Goal: Check status: Check status

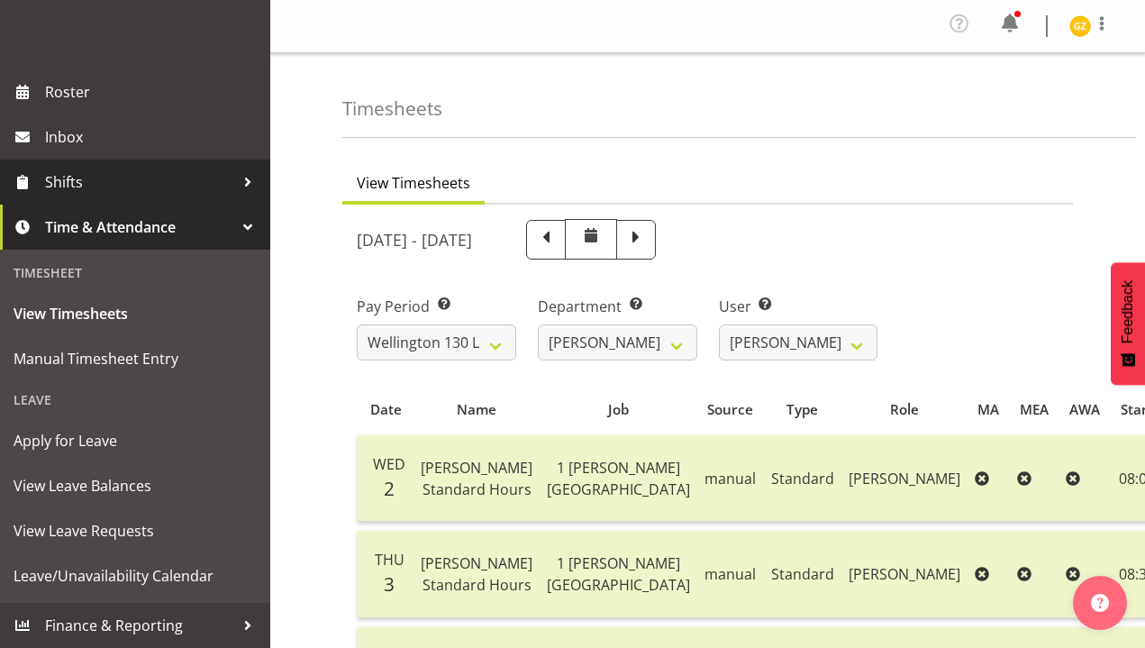
click at [159, 187] on span "Shifts" at bounding box center [139, 182] width 189 height 27
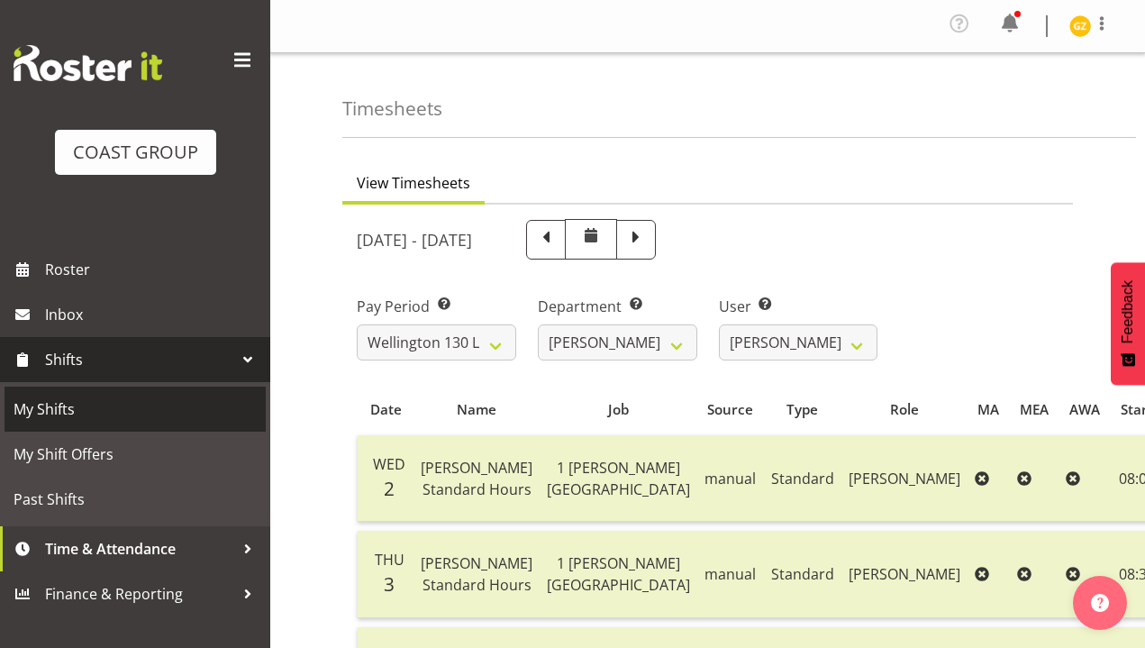
click at [127, 415] on span "My Shifts" at bounding box center [135, 409] width 243 height 27
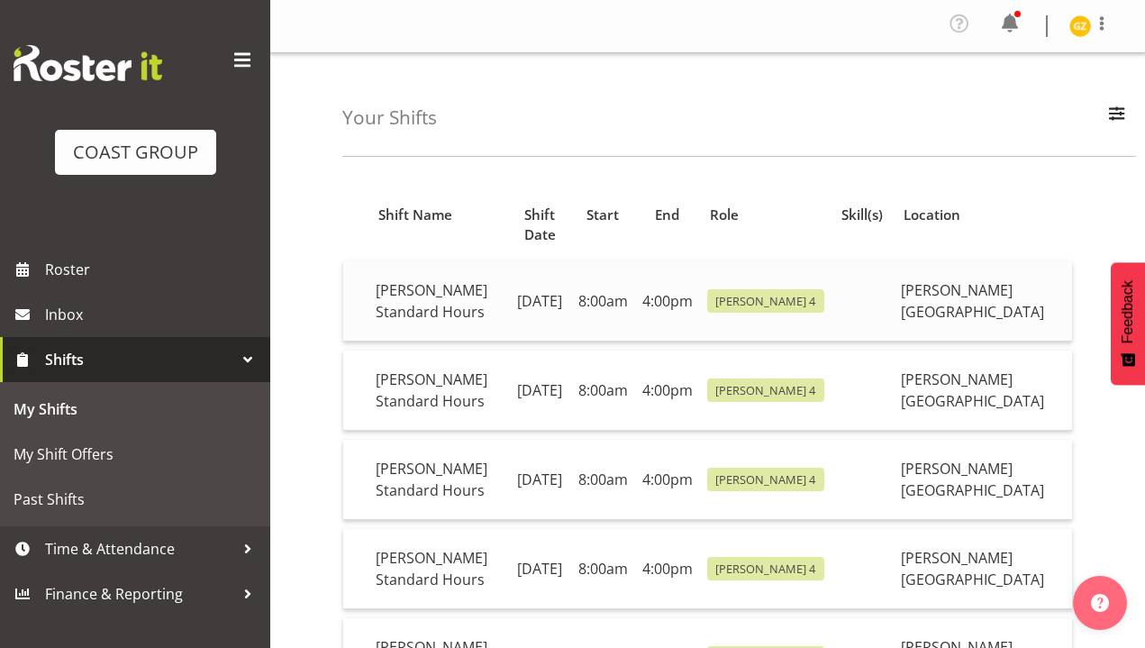
click at [443, 287] on td "[PERSON_NAME] Standard Hours" at bounding box center [439, 301] width 140 height 80
click at [422, 300] on td "[PERSON_NAME] Standard Hours" at bounding box center [439, 301] width 140 height 80
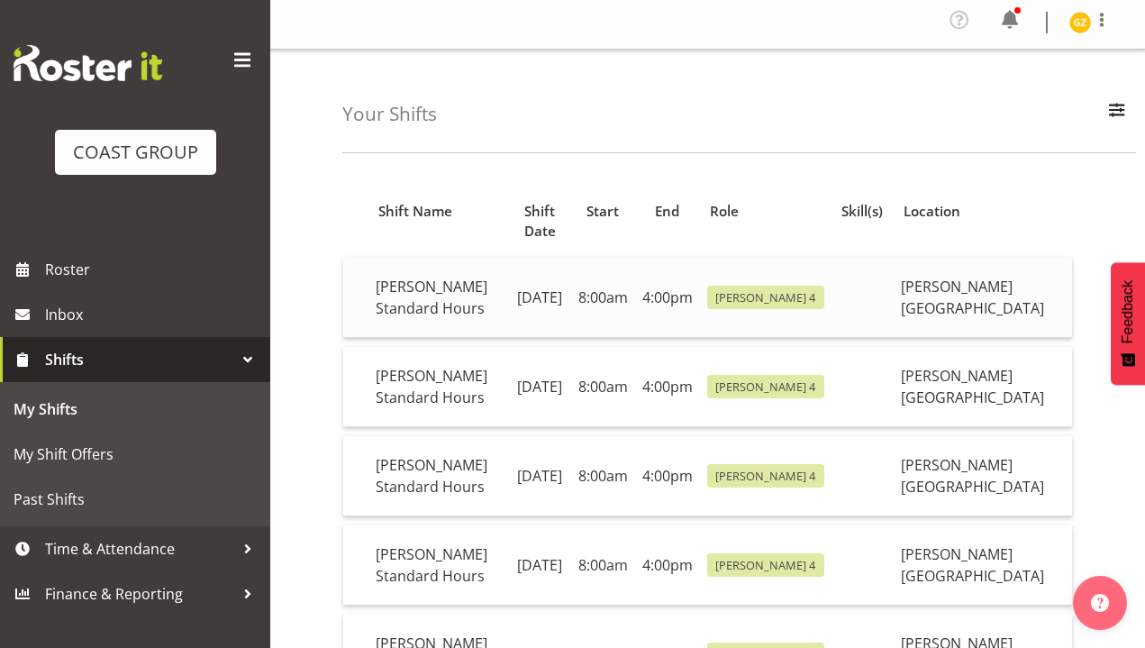
click at [614, 270] on td "8:00am" at bounding box center [603, 298] width 64 height 80
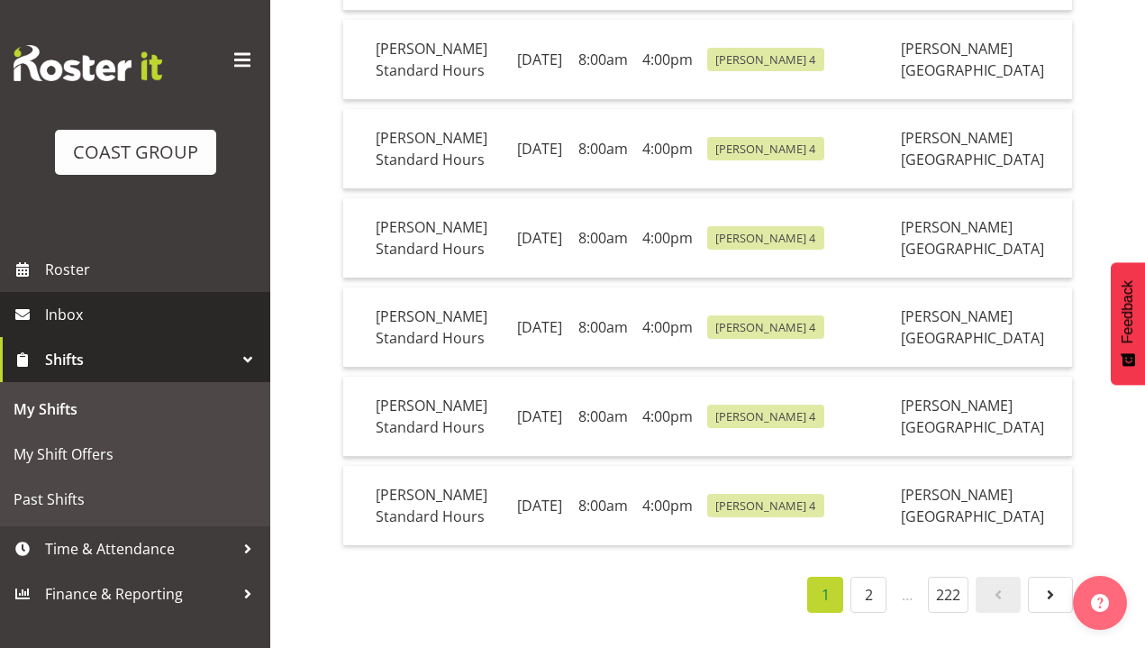
scroll to position [807, 0]
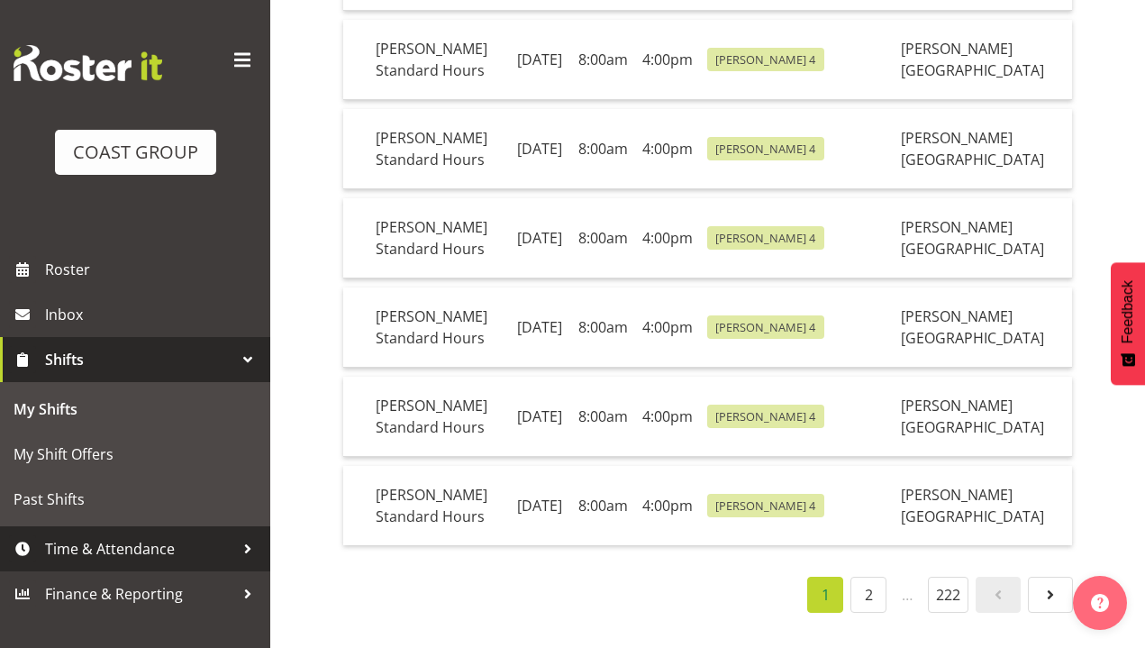
click at [105, 542] on span "Time & Attendance" at bounding box center [139, 548] width 189 height 27
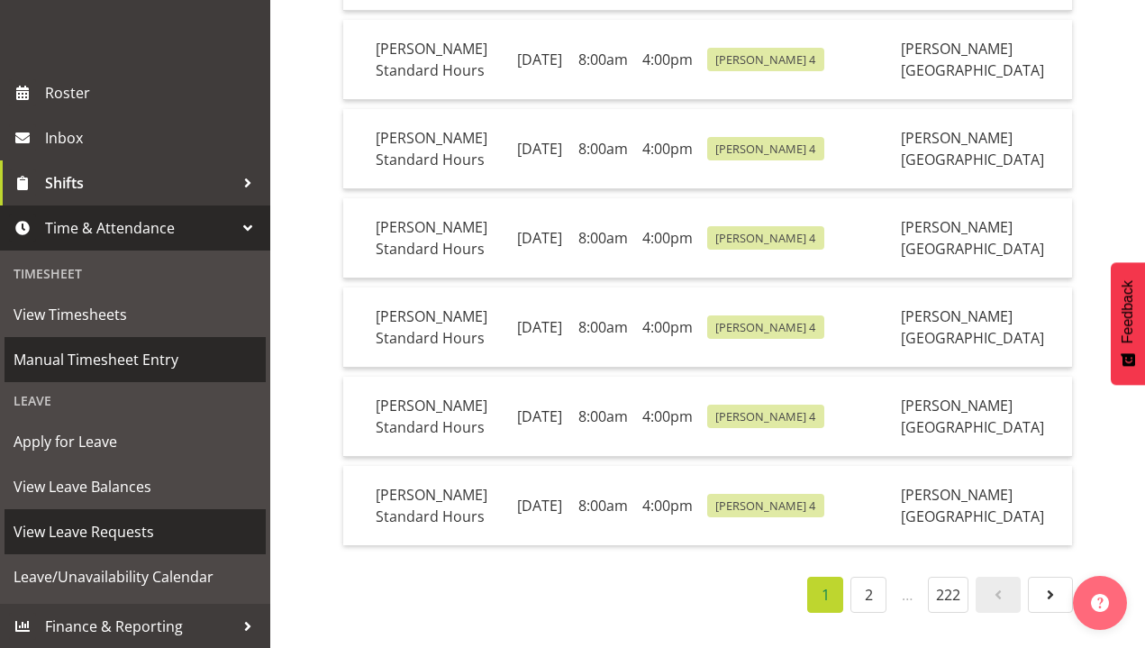
scroll to position [178, 0]
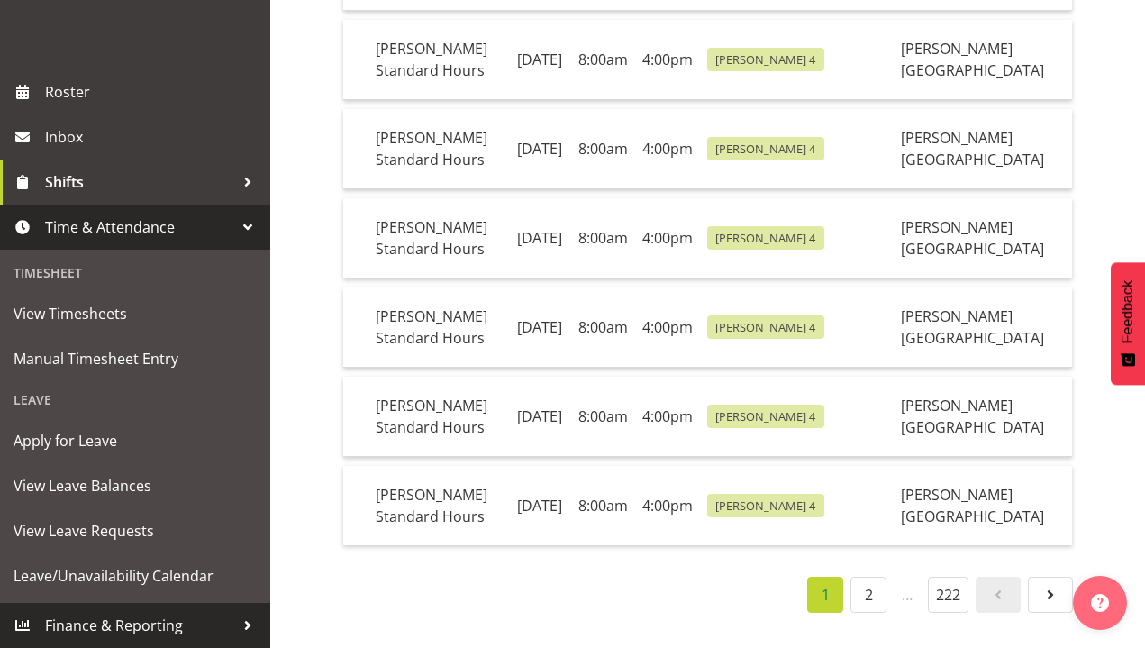
click at [129, 616] on span "Finance & Reporting" at bounding box center [139, 625] width 189 height 27
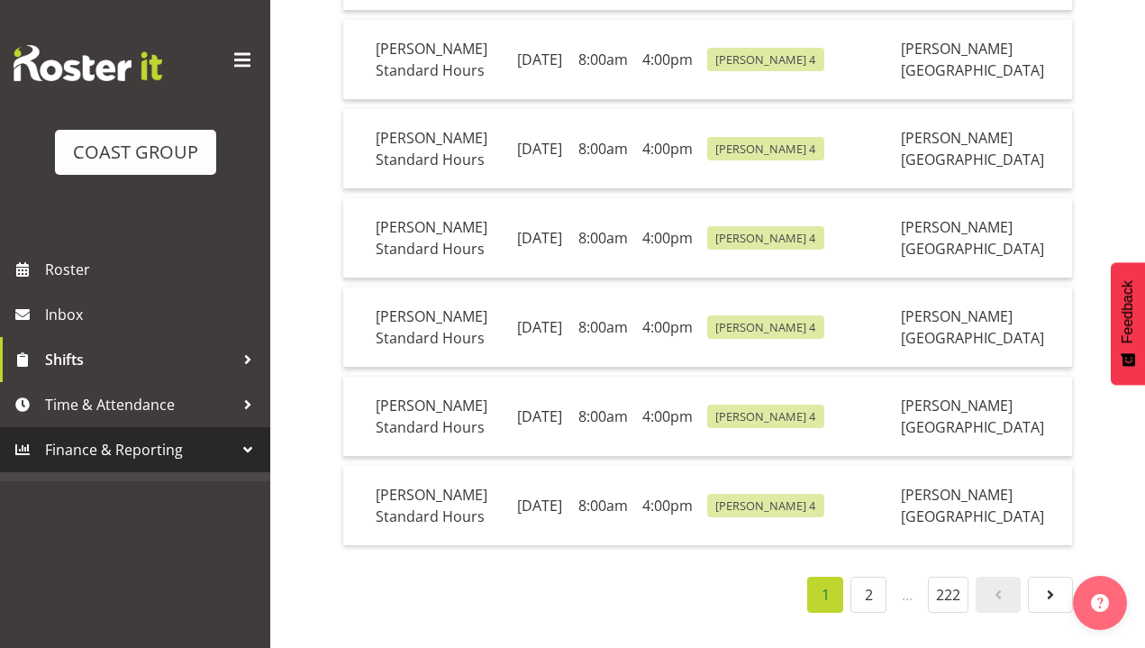
scroll to position [0, 0]
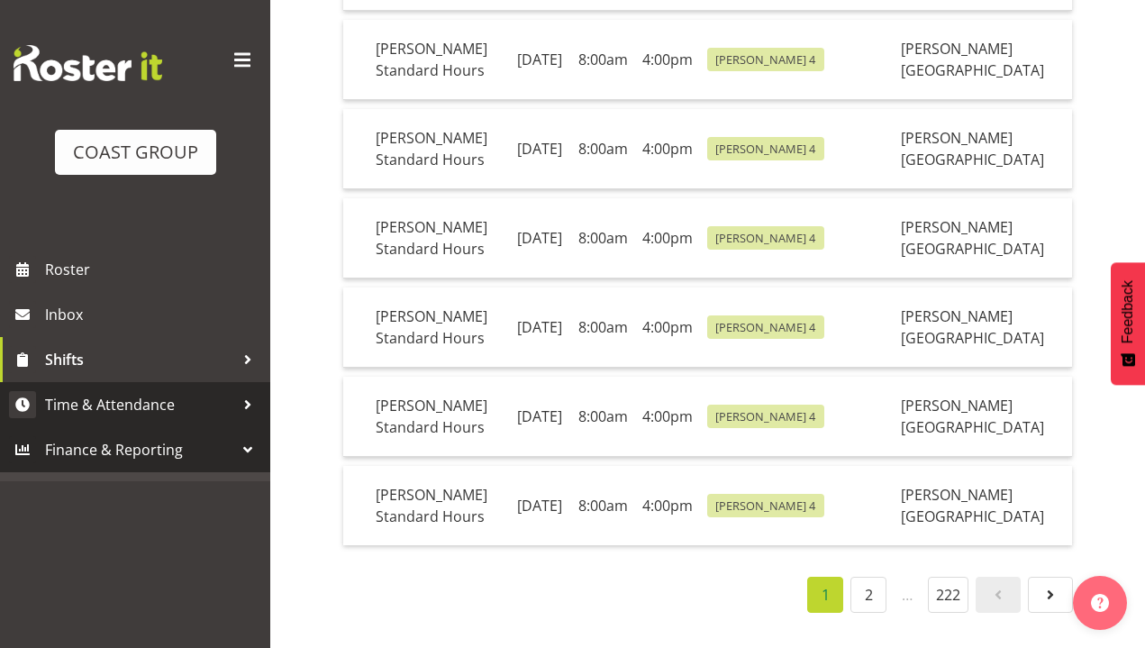
click at [106, 405] on span "Time & Attendance" at bounding box center [139, 404] width 189 height 27
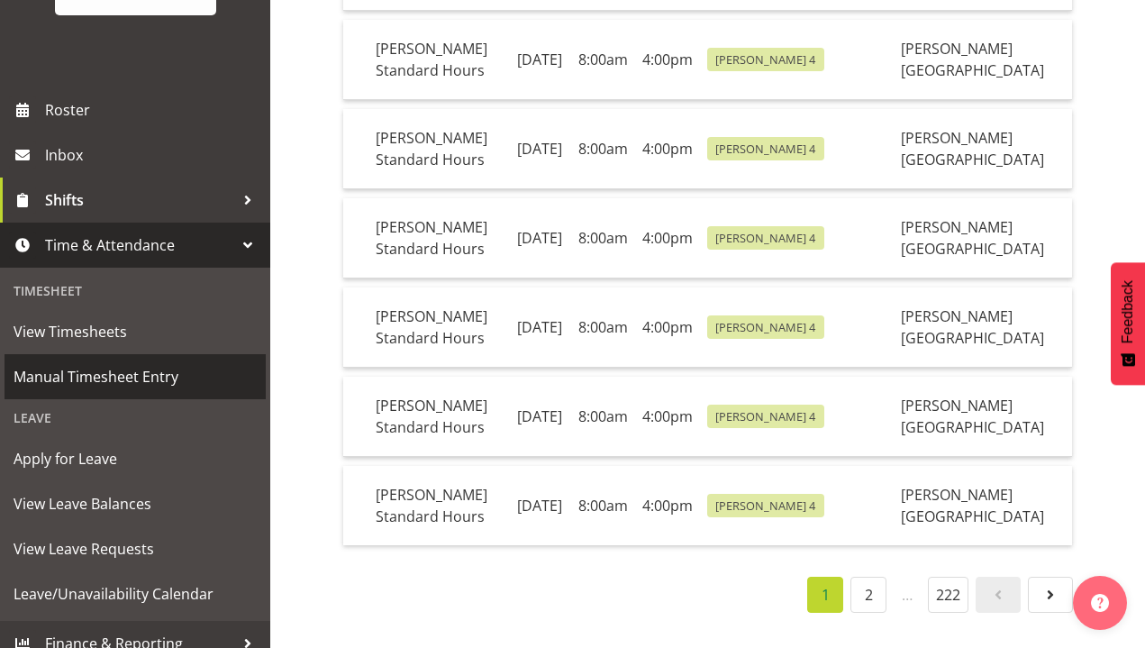
scroll to position [161, 0]
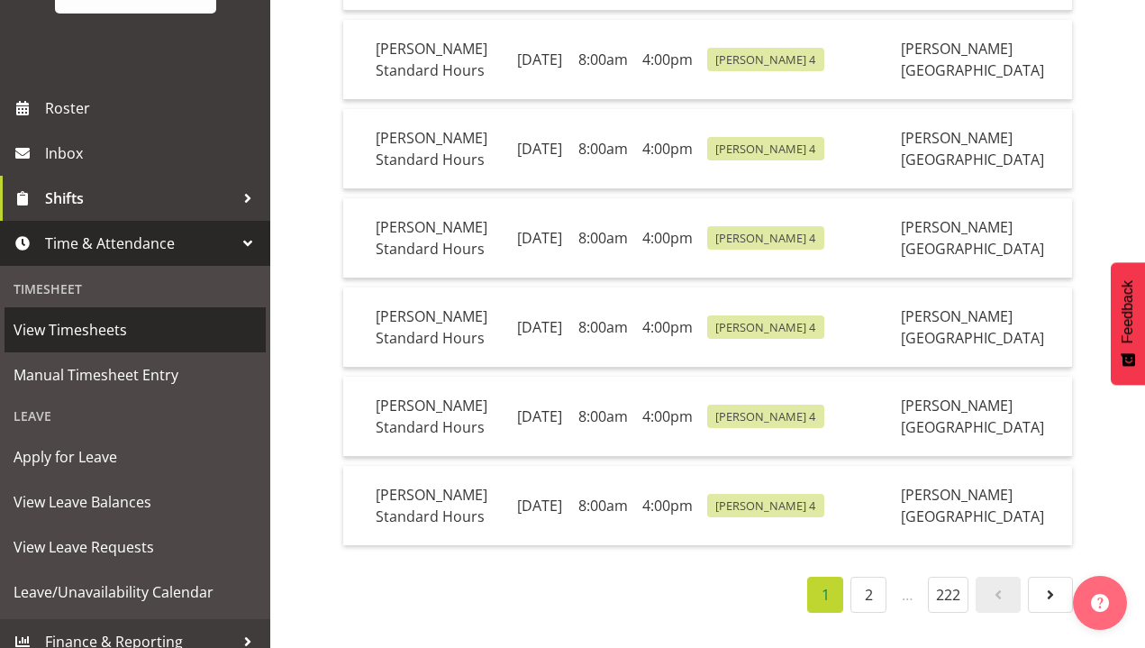
click at [84, 341] on span "View Timesheets" at bounding box center [135, 329] width 243 height 27
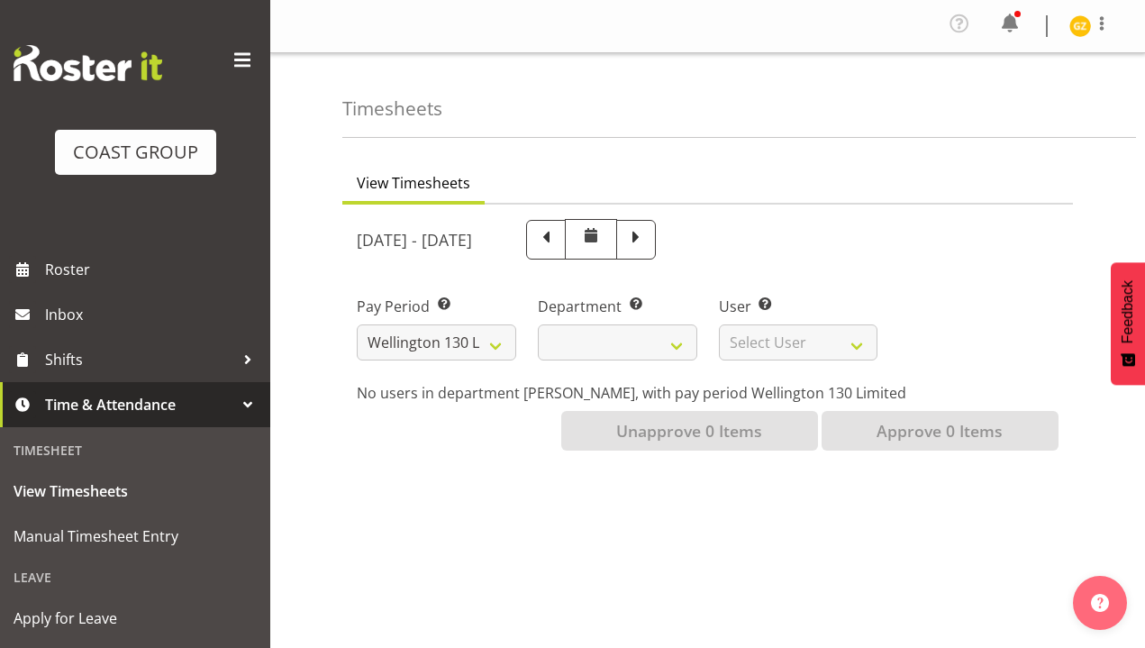
select select
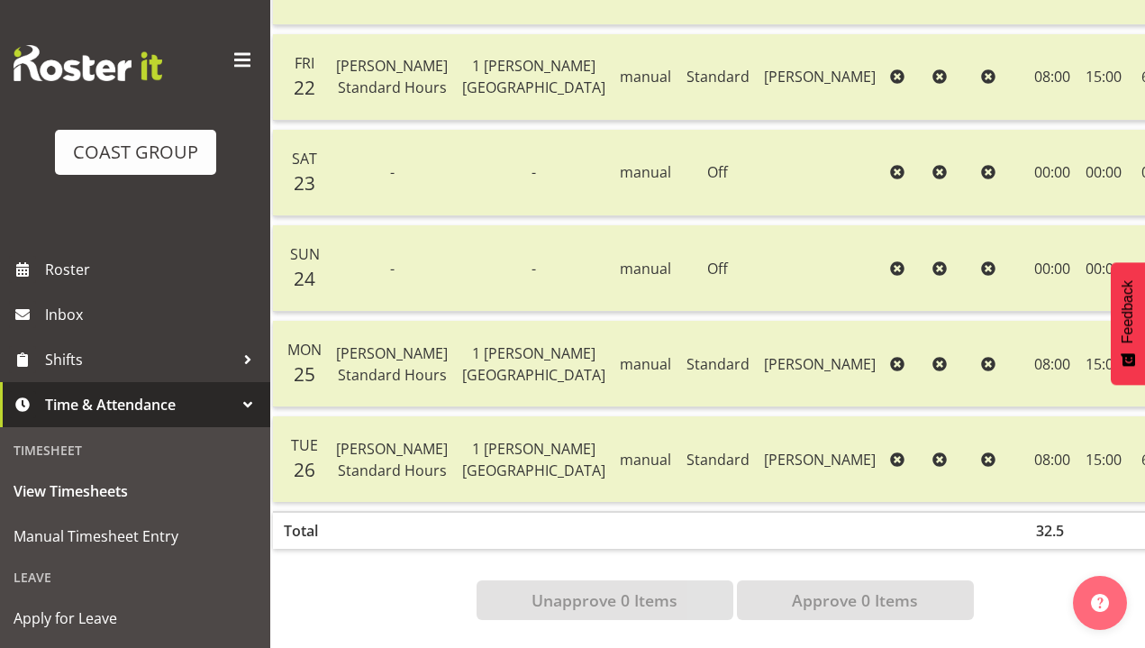
scroll to position [737, 0]
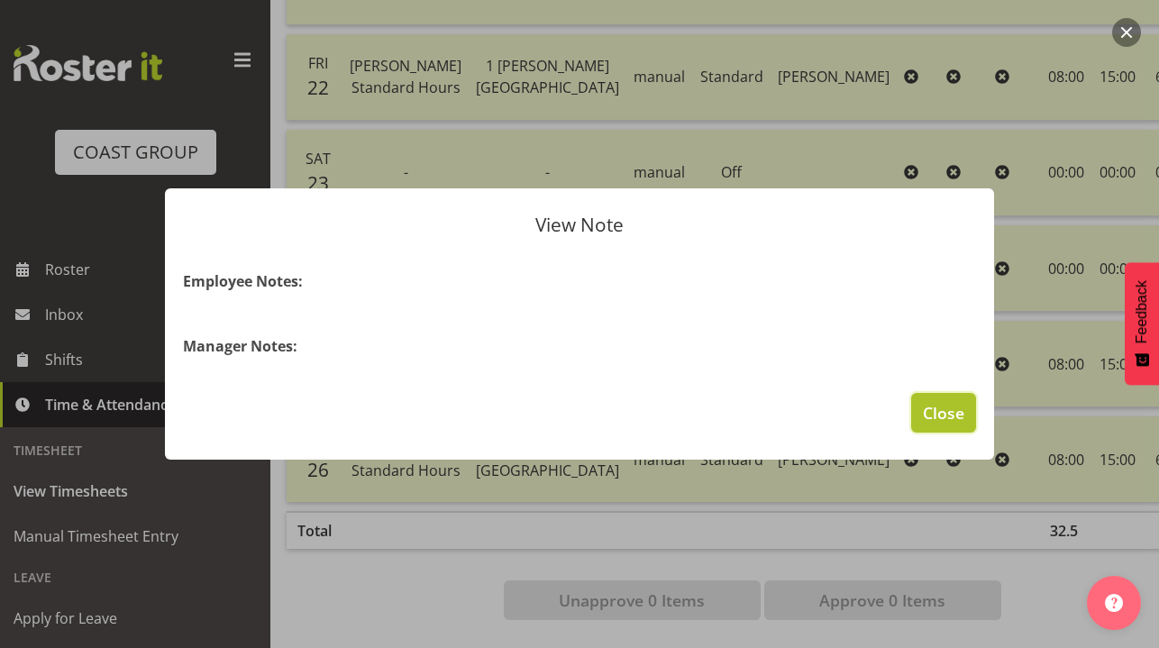
click at [937, 407] on span "Close" at bounding box center [943, 412] width 41 height 23
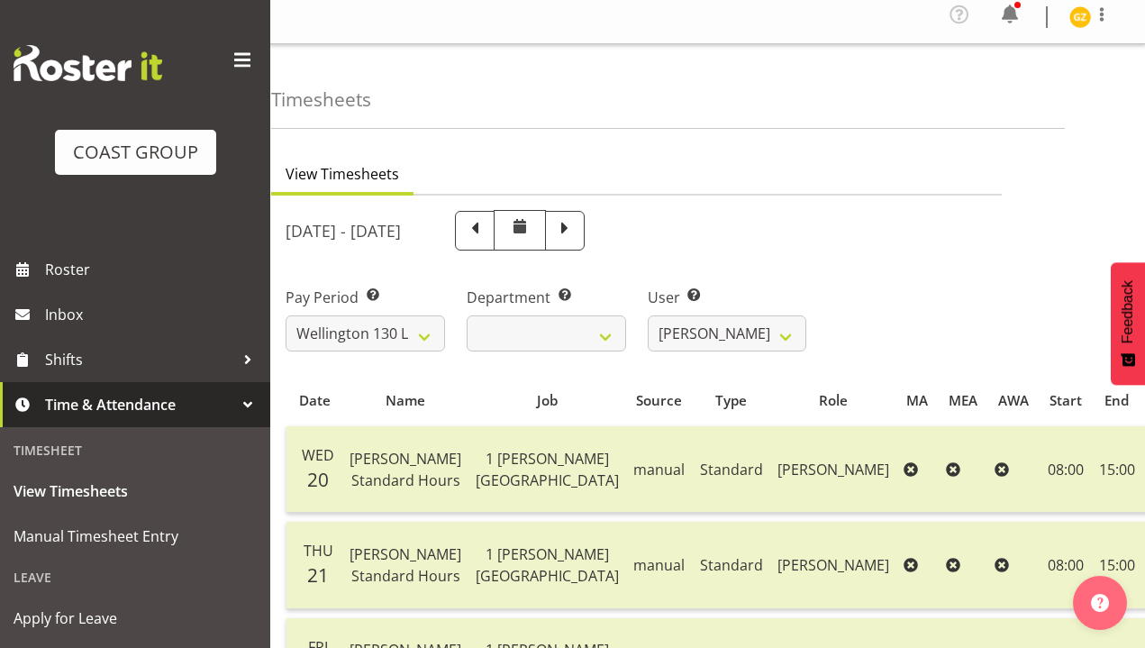
scroll to position [0, 0]
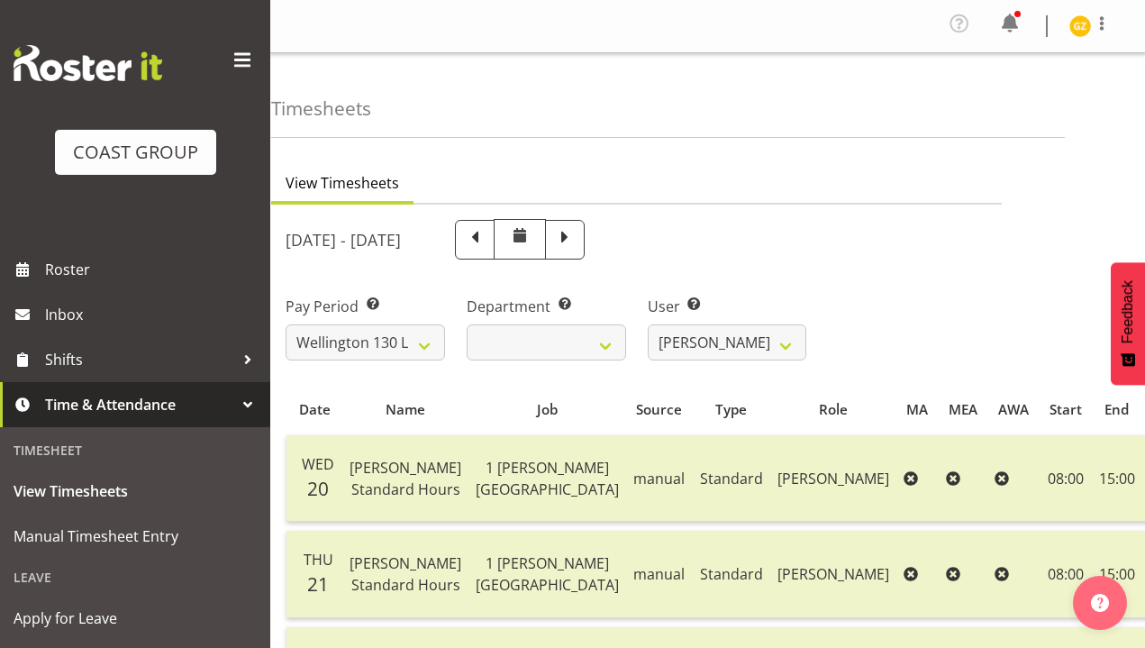
drag, startPoint x: 314, startPoint y: 411, endPoint x: 332, endPoint y: 411, distance: 18.0
click at [332, 411] on div "Date" at bounding box center [313, 409] width 35 height 21
click at [334, 411] on th "Date" at bounding box center [315, 409] width 56 height 34
drag, startPoint x: 342, startPoint y: 412, endPoint x: 296, endPoint y: 411, distance: 46.9
click at [296, 411] on tr "Date Name Job Source Type Role MA MEA AWA Start End Total O/T" at bounding box center [788, 409] width 1003 height 34
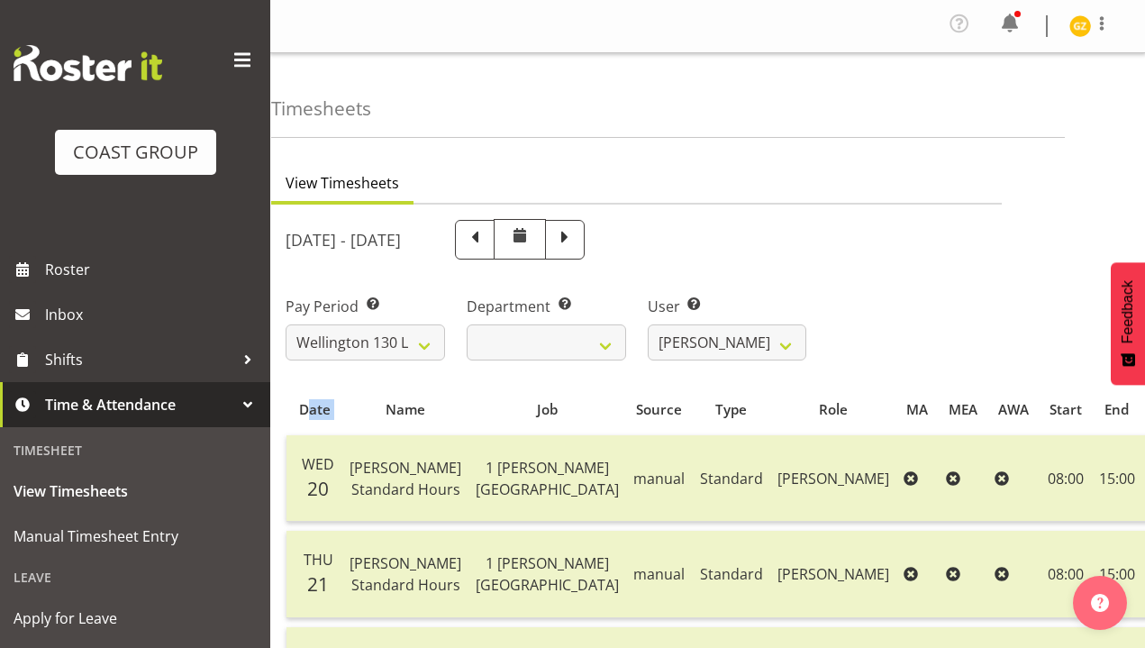
click at [295, 411] on th "Date" at bounding box center [315, 409] width 56 height 34
drag, startPoint x: 407, startPoint y: 402, endPoint x: 355, endPoint y: 408, distance: 52.6
click at [355, 408] on div "Name" at bounding box center [404, 409] width 105 height 21
drag, startPoint x: 355, startPoint y: 408, endPoint x: 396, endPoint y: 409, distance: 40.6
click at [355, 408] on div "Name" at bounding box center [404, 409] width 105 height 21
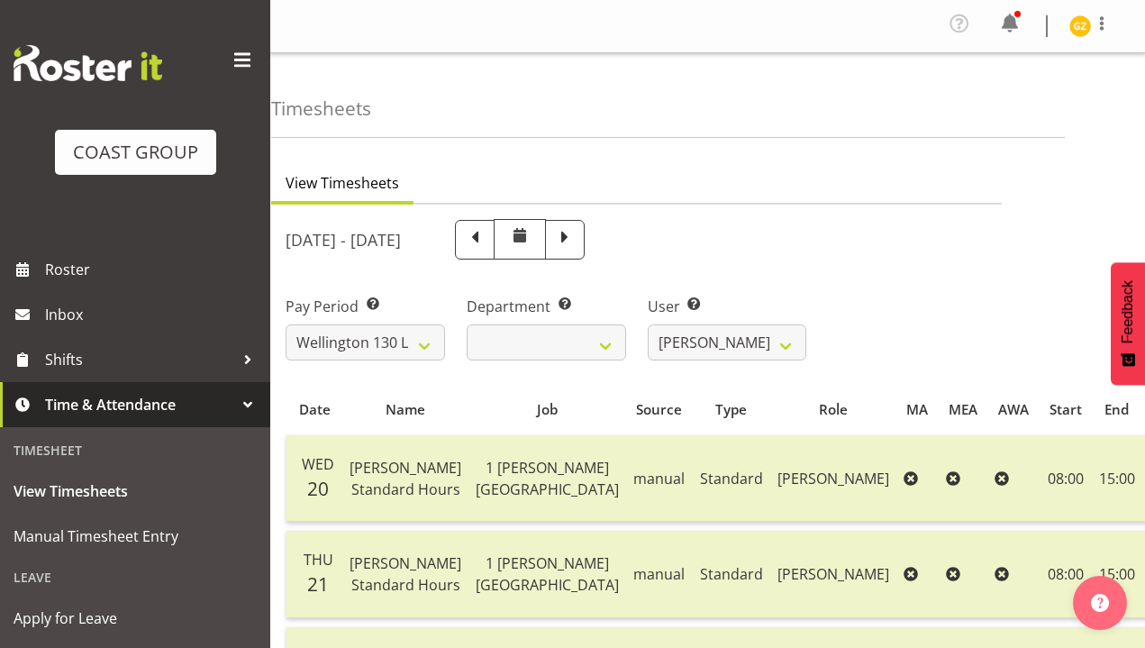
drag, startPoint x: 487, startPoint y: 407, endPoint x: 456, endPoint y: 408, distance: 30.7
click at [478, 408] on div "Job" at bounding box center [546, 409] width 137 height 21
drag, startPoint x: 496, startPoint y: 397, endPoint x: 509, endPoint y: 404, distance: 14.9
click at [497, 397] on th "Job" at bounding box center [548, 409] width 158 height 34
drag, startPoint x: 569, startPoint y: 407, endPoint x: 504, endPoint y: 408, distance: 64.9
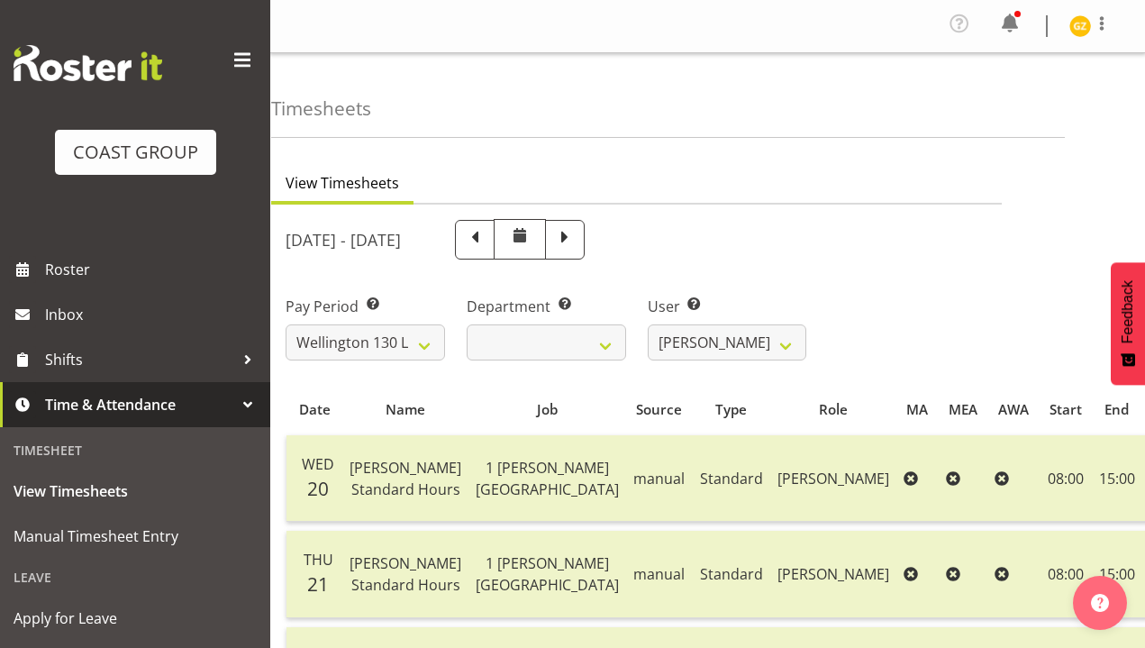
click at [626, 412] on th "Source" at bounding box center [659, 409] width 67 height 34
drag, startPoint x: 505, startPoint y: 407, endPoint x: 530, endPoint y: 409, distance: 25.3
click at [505, 407] on div "Job" at bounding box center [546, 409] width 137 height 21
drag, startPoint x: 635, startPoint y: 407, endPoint x: 599, endPoint y: 401, distance: 36.6
click at [703, 411] on div "Type" at bounding box center [731, 409] width 57 height 21
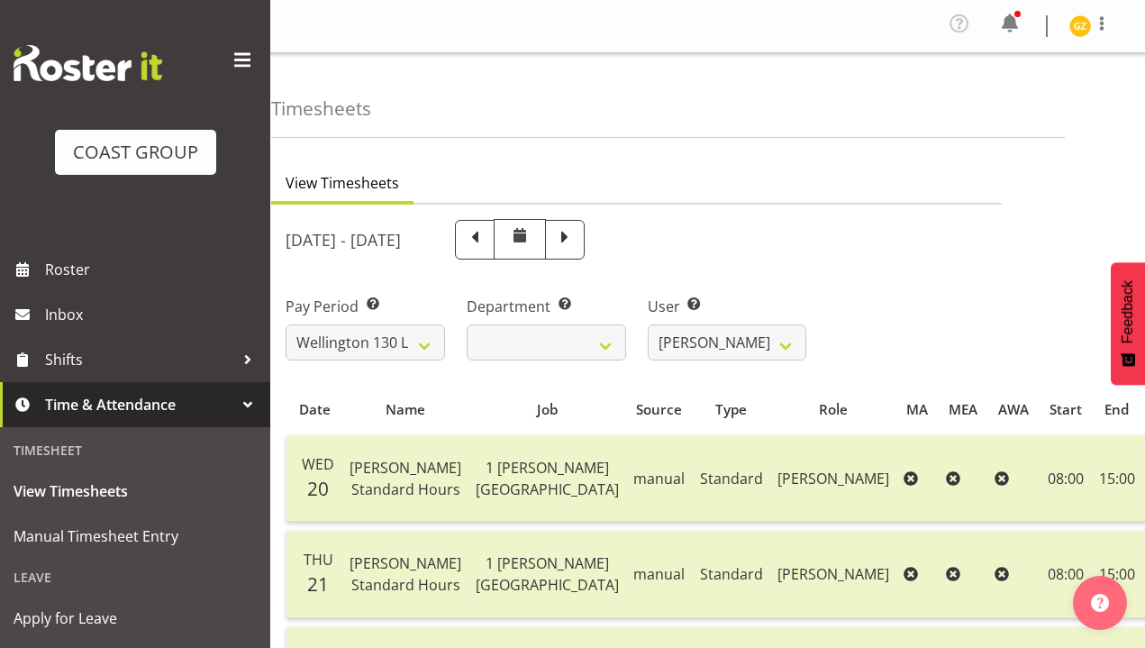
click at [703, 400] on div "Type" at bounding box center [731, 409] width 57 height 21
drag, startPoint x: 728, startPoint y: 405, endPoint x: 685, endPoint y: 405, distance: 43.3
click at [780, 409] on div "Role" at bounding box center [832, 409] width 105 height 21
click at [770, 394] on th "Role" at bounding box center [833, 409] width 126 height 34
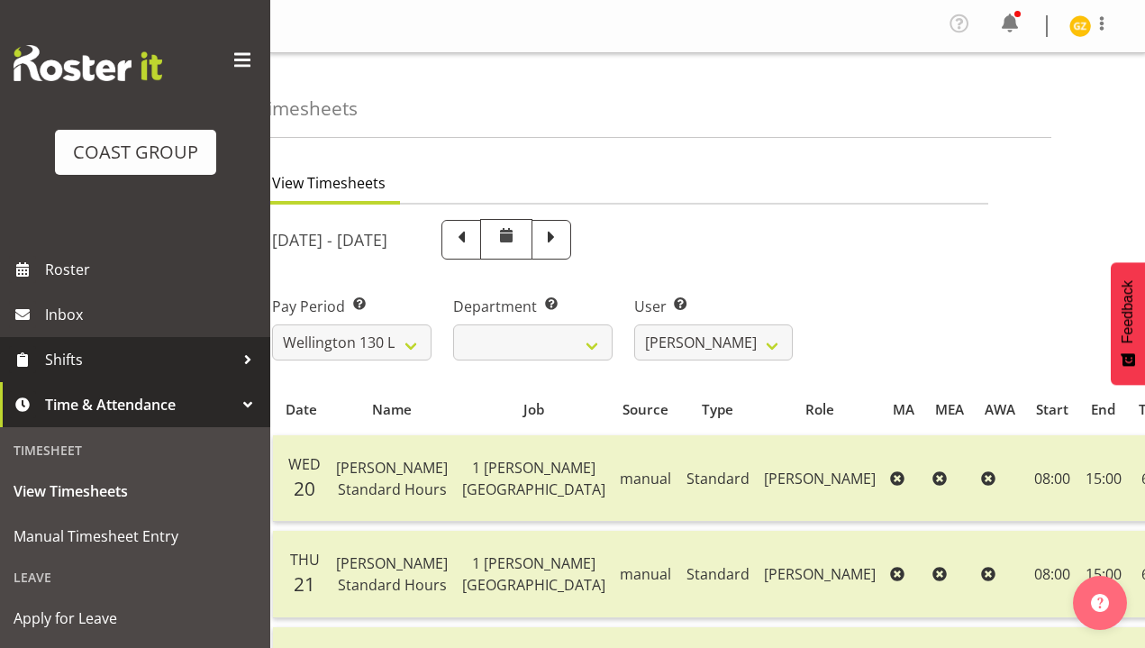
click at [160, 356] on span "Shifts" at bounding box center [139, 359] width 189 height 27
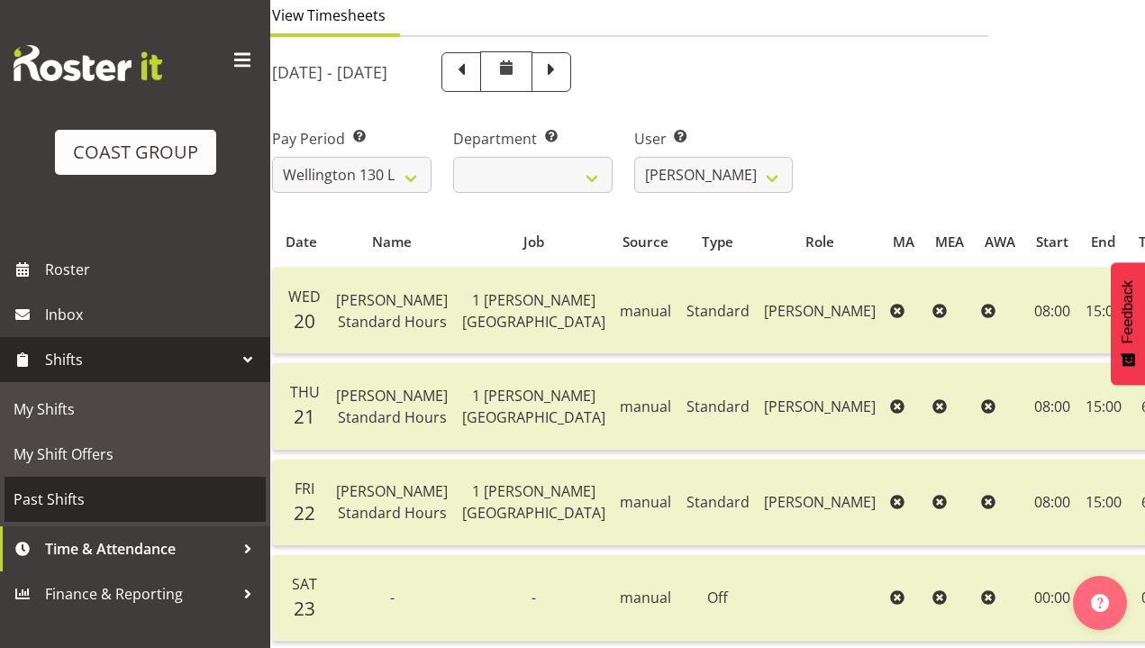
scroll to position [191, 0]
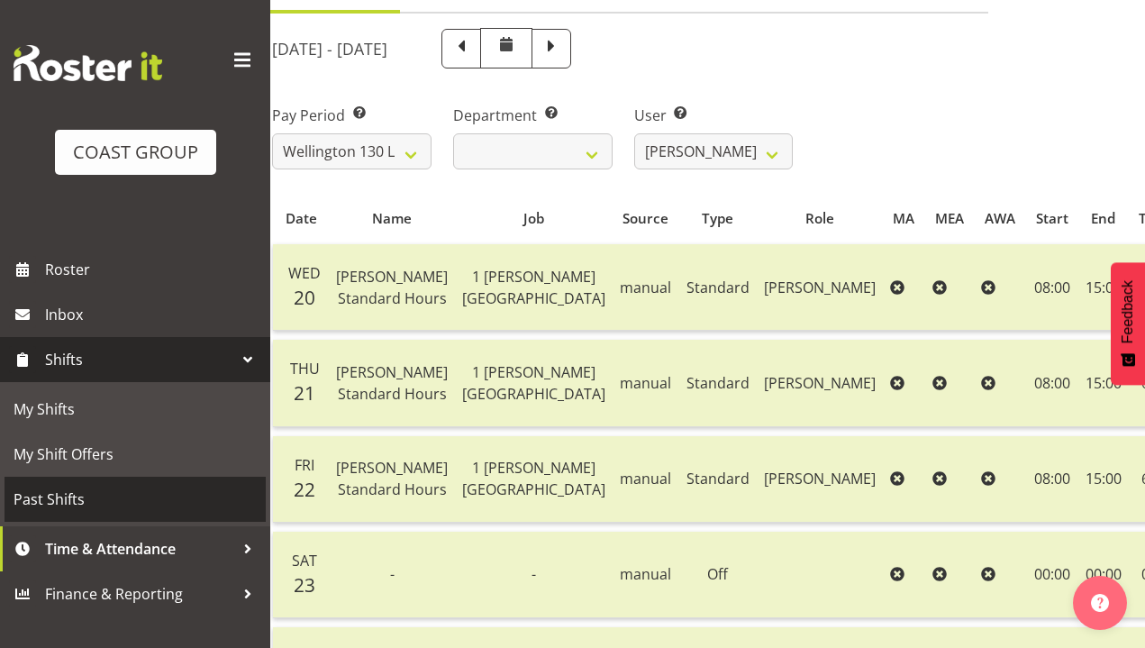
click at [97, 497] on span "Past Shifts" at bounding box center [135, 499] width 243 height 27
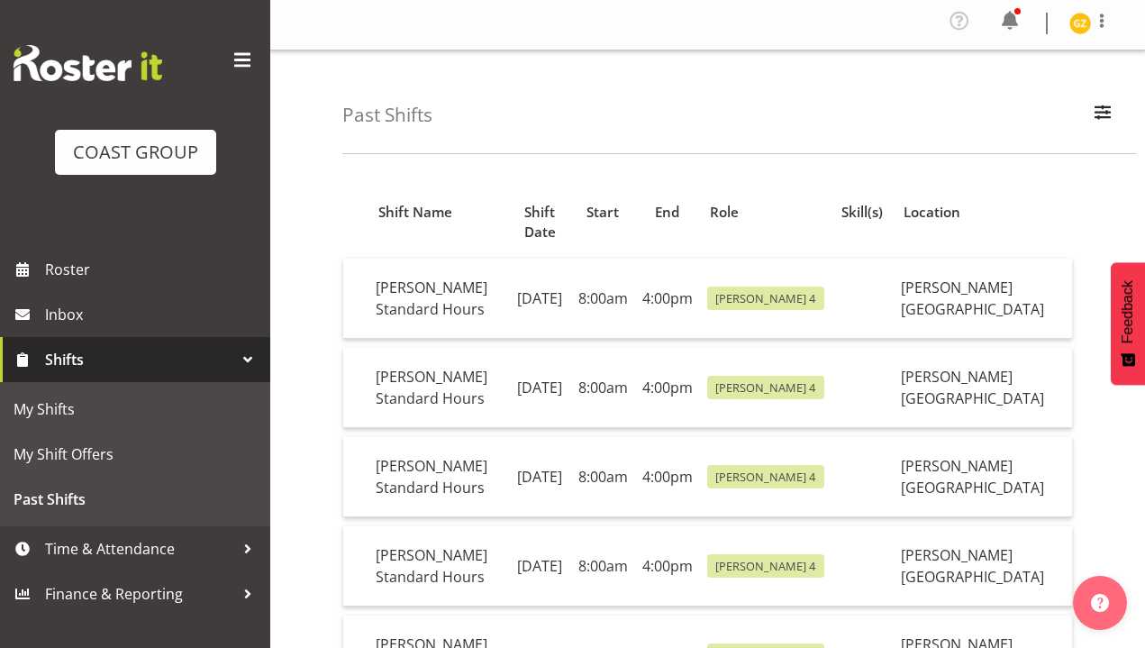
scroll to position [4, 0]
click at [1015, 32] on span at bounding box center [1010, 19] width 29 height 29
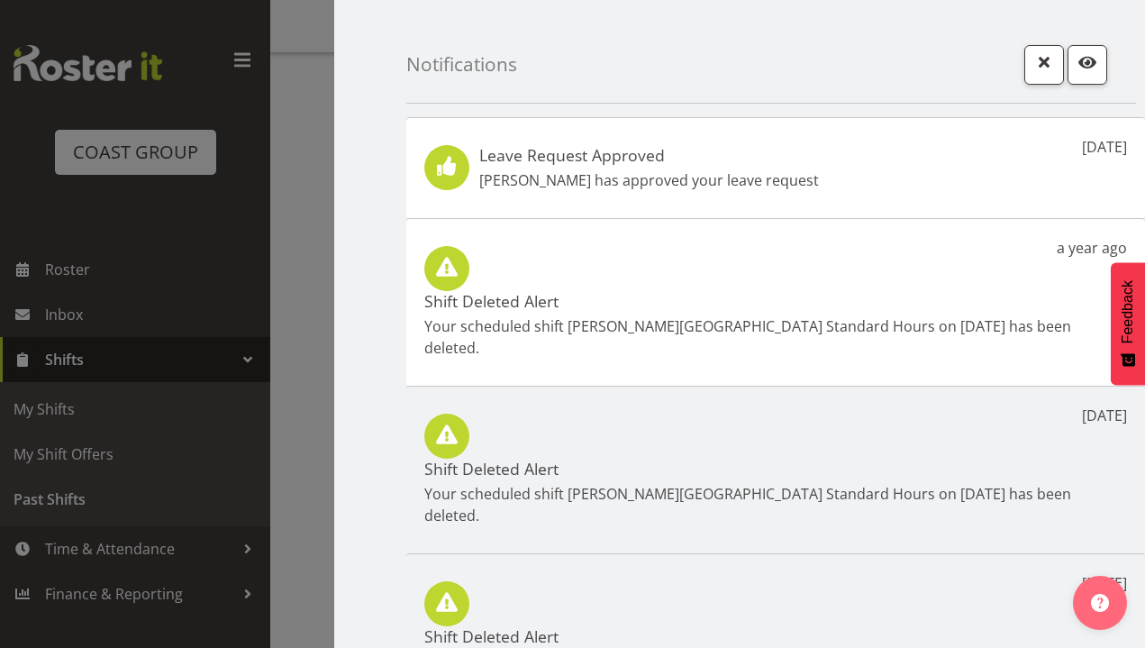
click at [282, 172] on div at bounding box center [572, 324] width 1145 height 648
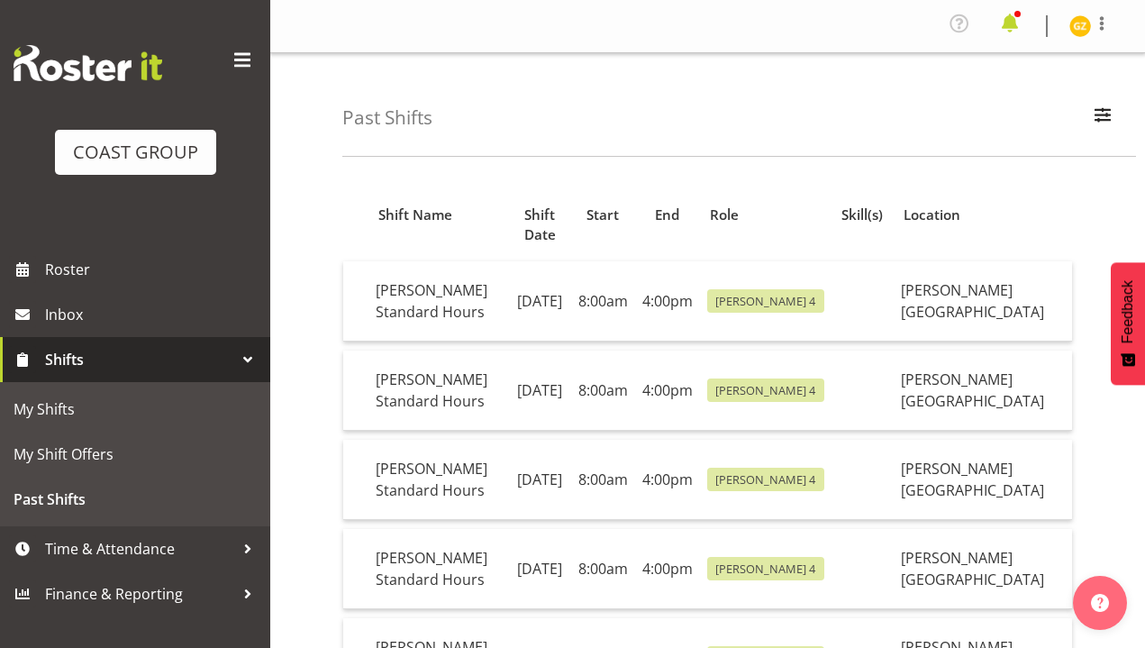
click at [1002, 30] on span at bounding box center [1010, 23] width 29 height 29
